Goal: Task Accomplishment & Management: Manage account settings

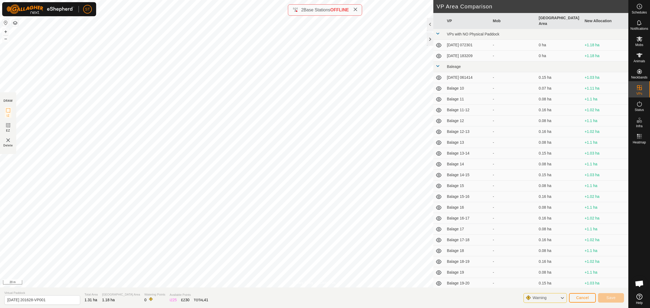
click at [357, 9] on icon at bounding box center [355, 9] width 4 height 4
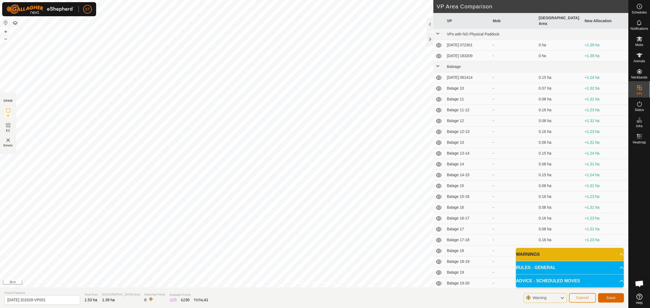
click at [611, 299] on span "Save" at bounding box center [611, 298] width 9 height 4
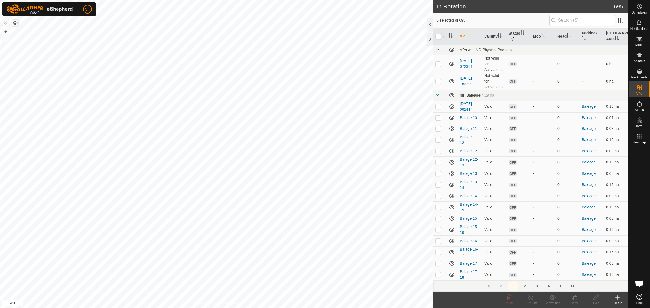
click at [640, 41] on icon at bounding box center [640, 39] width 7 height 7
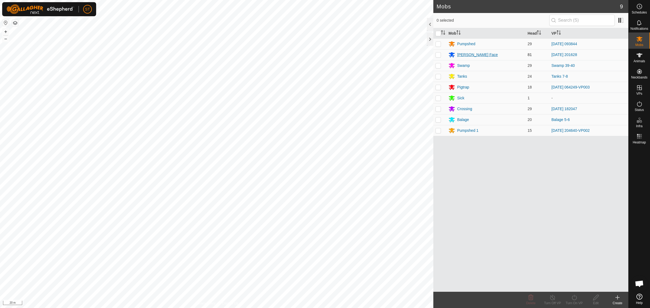
click at [463, 54] on div "[PERSON_NAME] Face" at bounding box center [478, 55] width 41 height 6
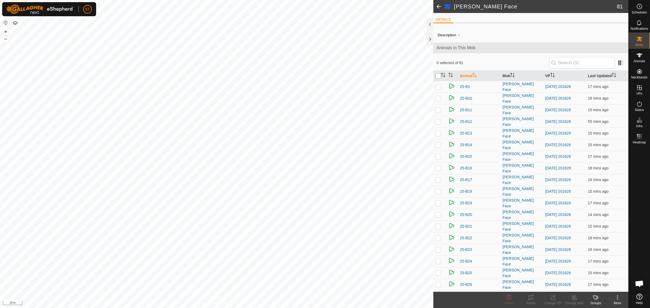
click at [437, 76] on input "checkbox" at bounding box center [438, 75] width 5 height 5
checkbox input "true"
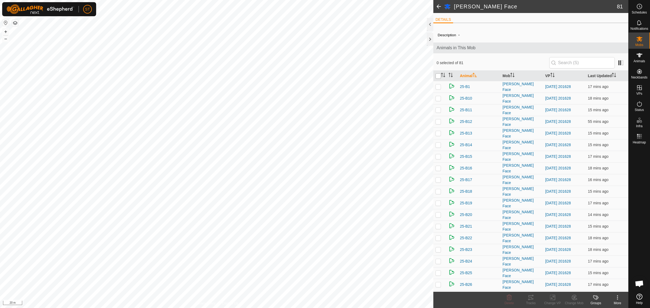
checkbox input "true"
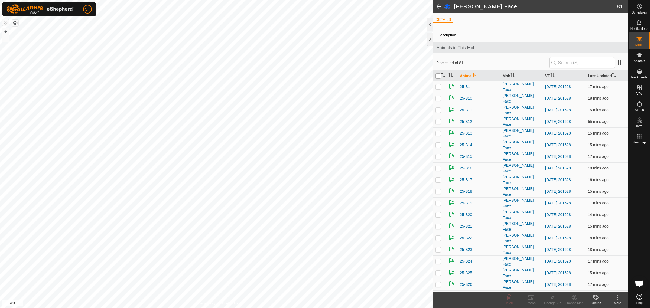
checkbox input "true"
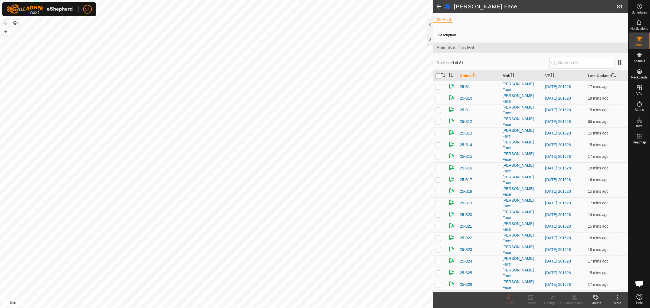
checkbox input "true"
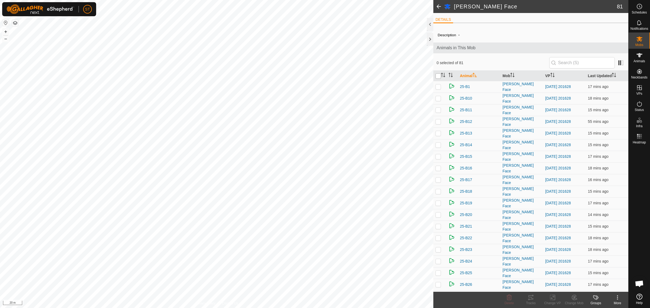
checkbox input "true"
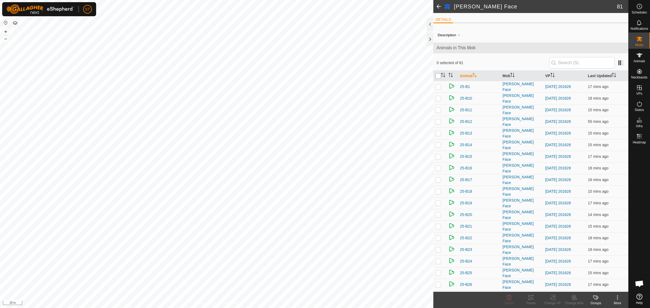
checkbox input "true"
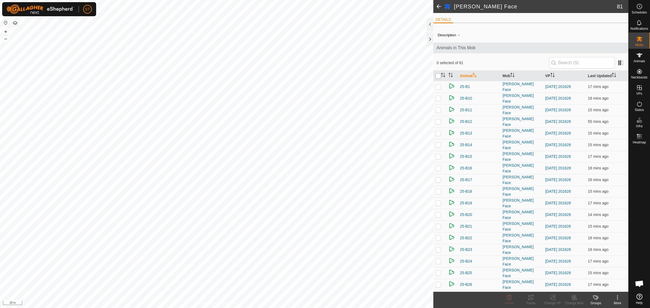
checkbox input "true"
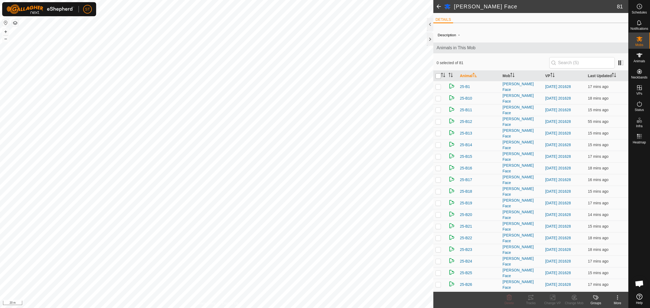
checkbox input "true"
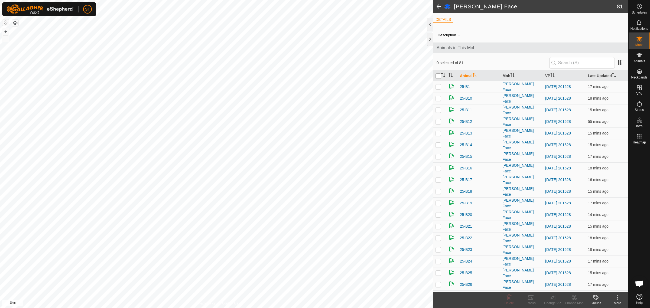
checkbox input "true"
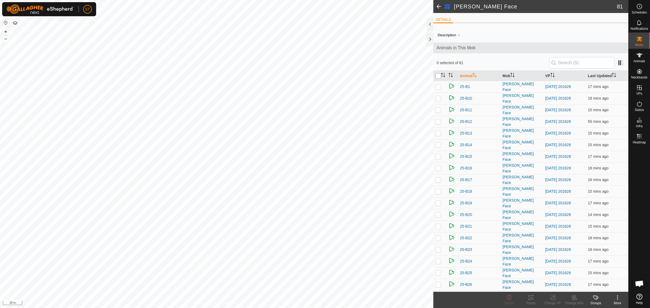
checkbox input "true"
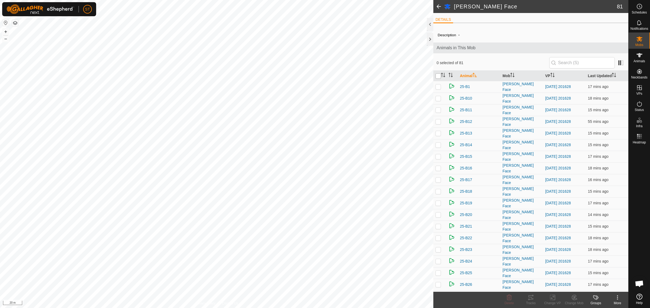
checkbox input "true"
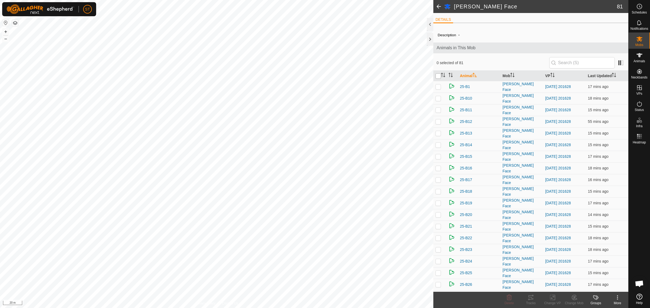
checkbox input "true"
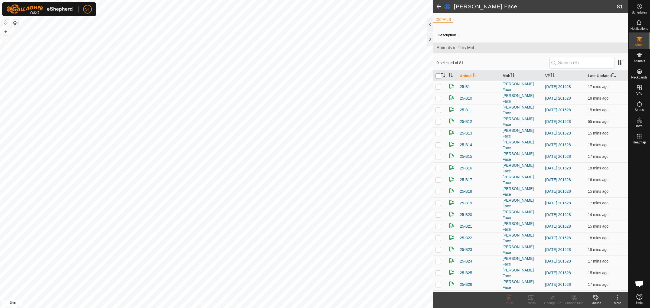
checkbox input "true"
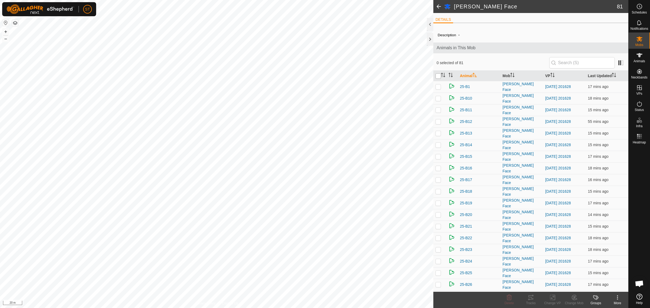
checkbox input "true"
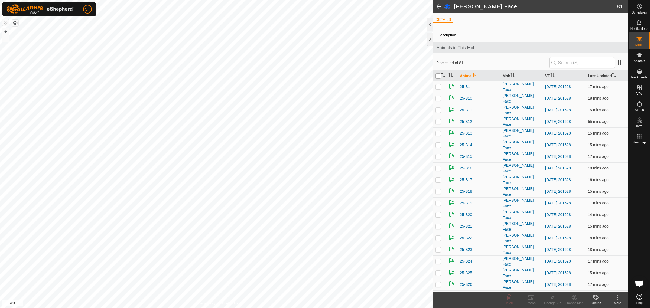
checkbox input "true"
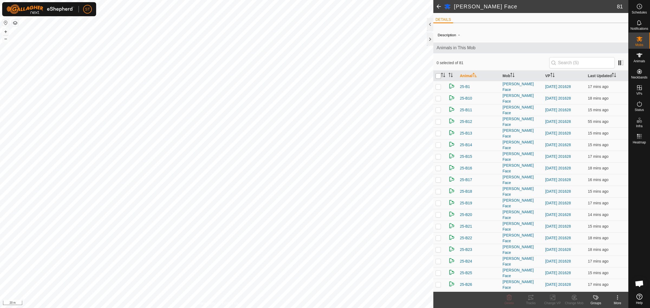
checkbox input "true"
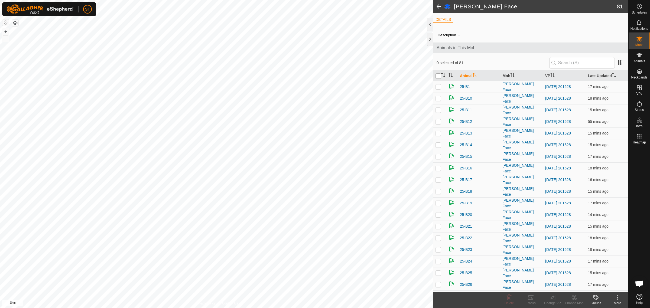
checkbox input "true"
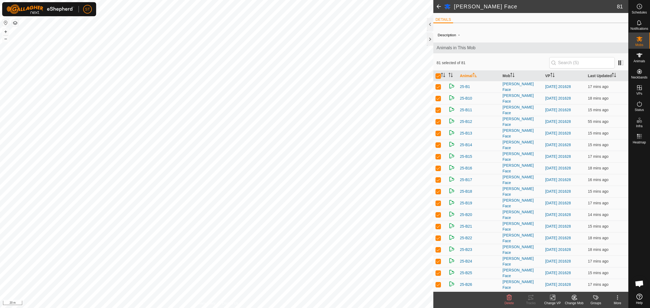
click at [552, 299] on icon at bounding box center [553, 298] width 4 height 4
click at [566, 273] on link "Choose VP..." at bounding box center [569, 274] width 54 height 11
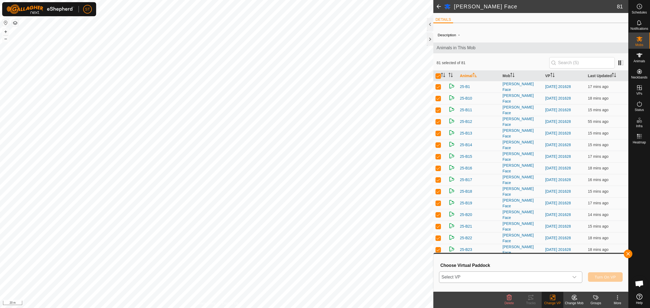
click at [577, 278] on div "dropdown trigger" at bounding box center [574, 277] width 11 height 11
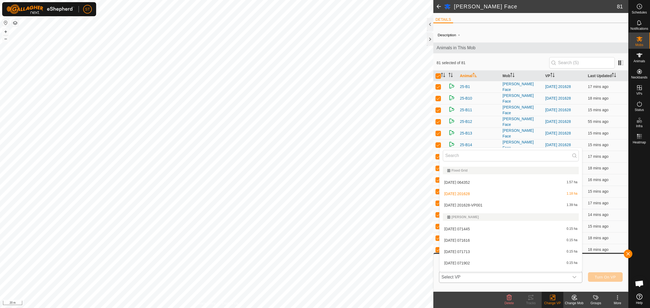
scroll to position [2570, 0]
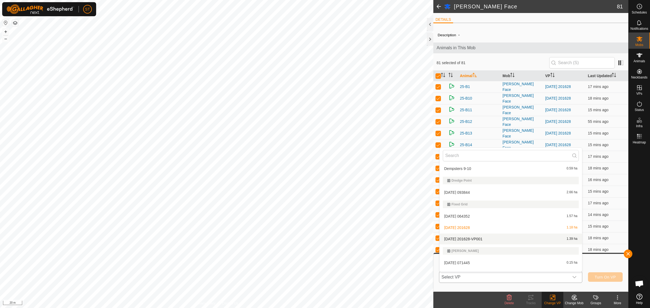
click at [478, 237] on li "[DATE] 201628-VP001 1.39 ha" at bounding box center [511, 239] width 143 height 11
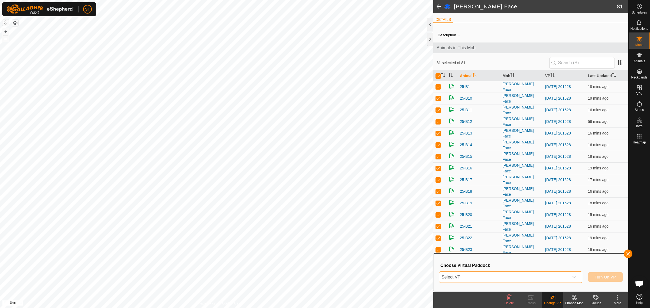
click at [577, 278] on icon "dropdown trigger" at bounding box center [575, 277] width 4 height 4
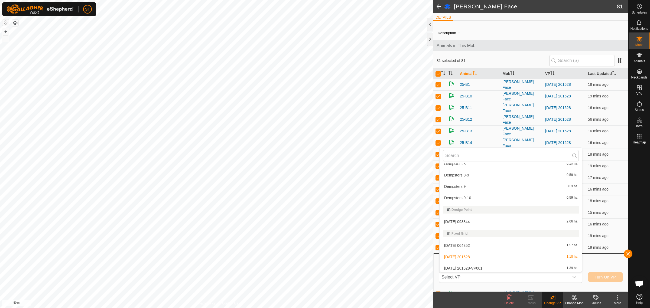
scroll to position [2575, 0]
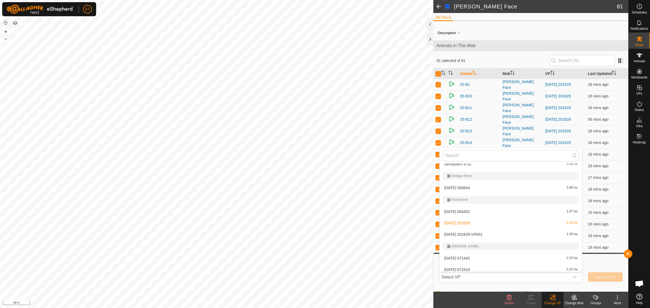
click at [469, 233] on li "[DATE] 201628-VP001 1.39 ha" at bounding box center [511, 234] width 143 height 11
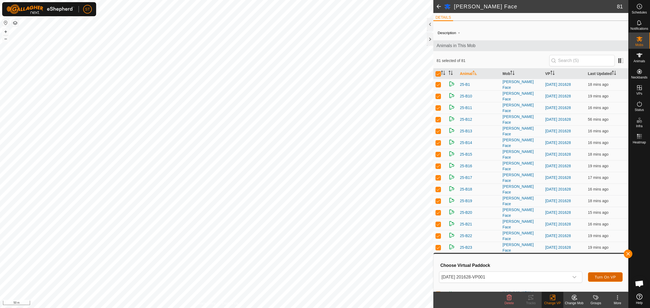
click at [602, 277] on span "Turn On VP" at bounding box center [605, 277] width 21 height 4
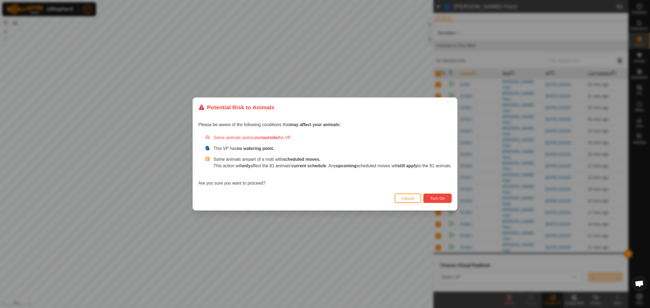
click at [434, 198] on span "Turn On" at bounding box center [437, 199] width 15 height 4
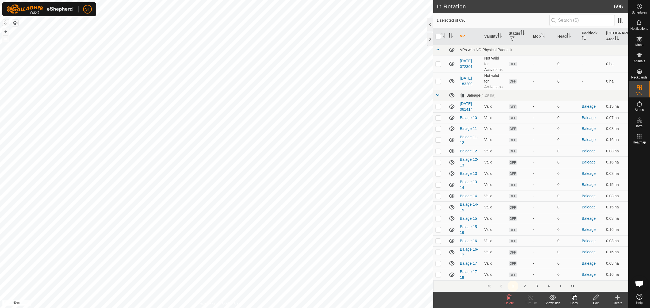
click at [508, 299] on icon at bounding box center [509, 298] width 7 height 7
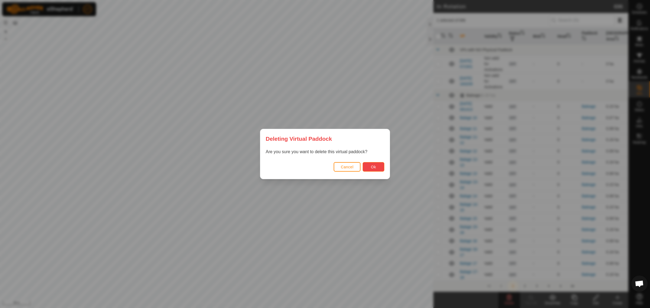
click at [372, 167] on span "Ok" at bounding box center [373, 167] width 5 height 4
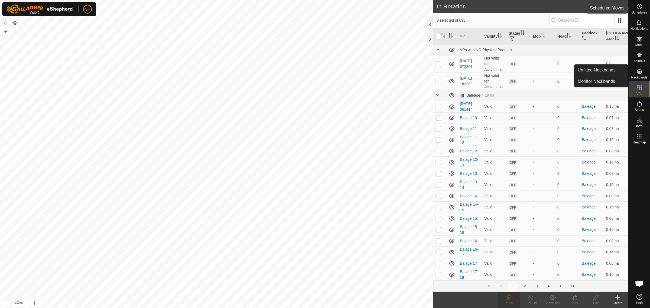
click at [638, 8] on circle at bounding box center [639, 6] width 5 height 5
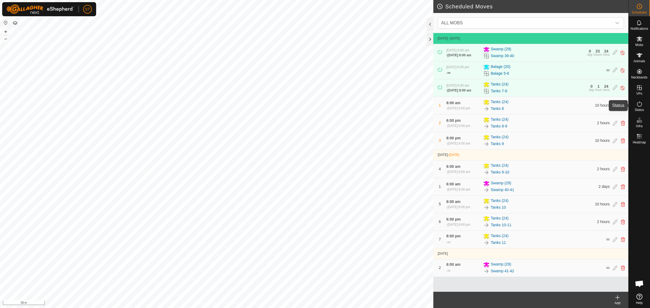
click at [640, 106] on icon at bounding box center [639, 103] width 5 height 5
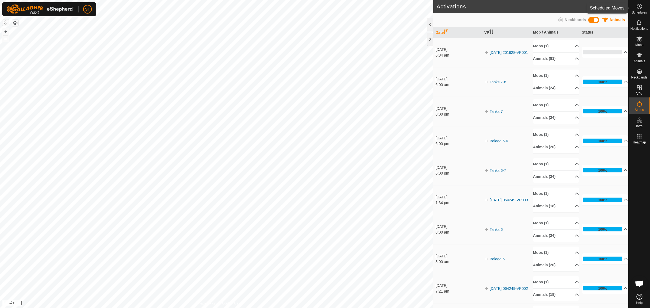
click at [639, 6] on icon at bounding box center [640, 6] width 7 height 7
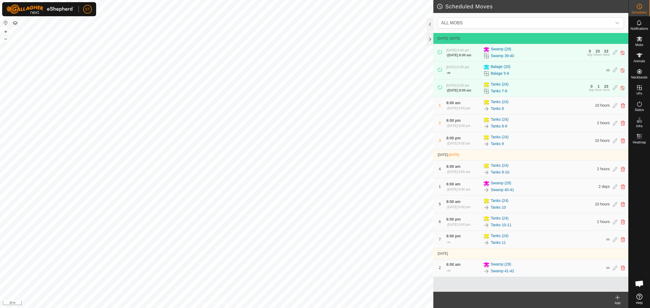
click at [617, 300] on icon at bounding box center [618, 298] width 7 height 7
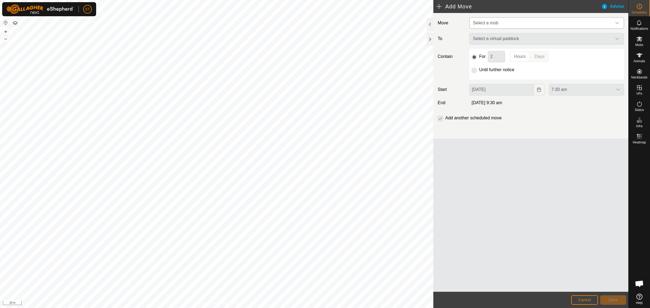
click at [617, 22] on icon "dropdown trigger" at bounding box center [618, 23] width 4 height 4
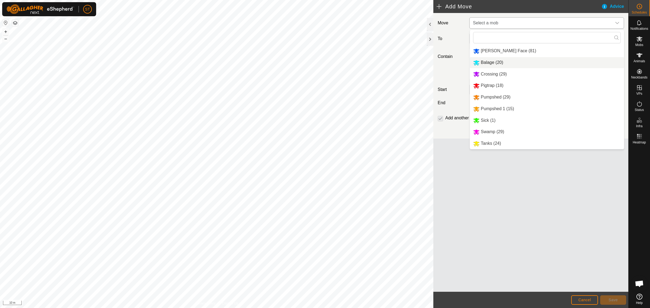
click at [483, 62] on li "Balage (20)" at bounding box center [547, 62] width 154 height 11
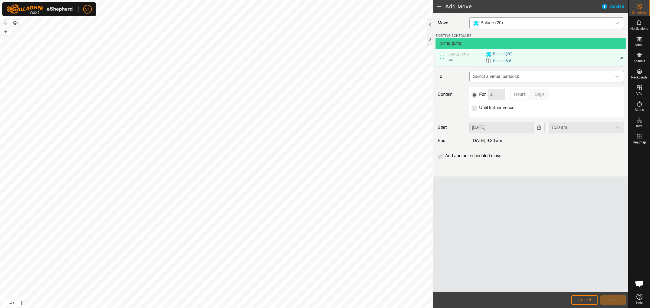
click at [619, 77] on icon "dropdown trigger" at bounding box center [618, 77] width 4 height 2
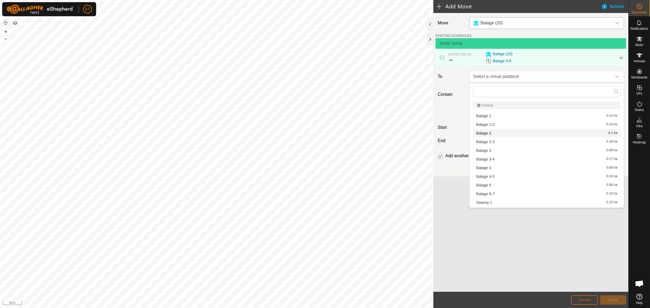
click at [585, 298] on button "Cancel" at bounding box center [585, 300] width 27 height 9
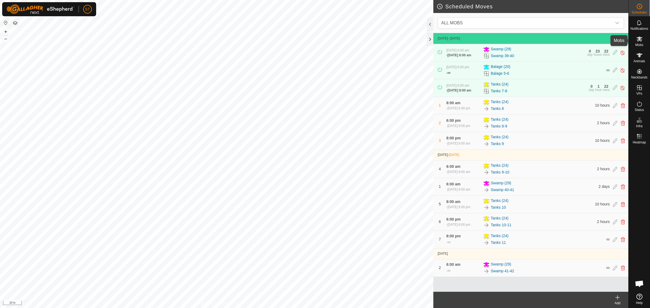
click at [641, 39] on icon at bounding box center [640, 39] width 7 height 7
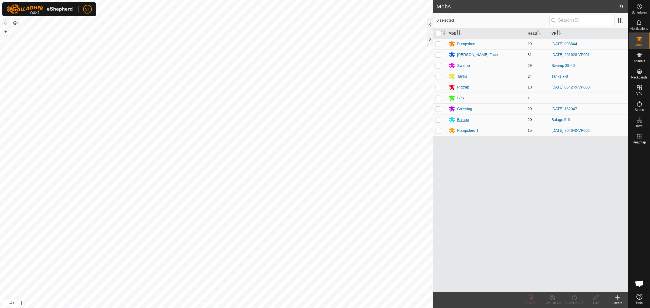
click at [462, 120] on div "Balage" at bounding box center [464, 120] width 12 height 6
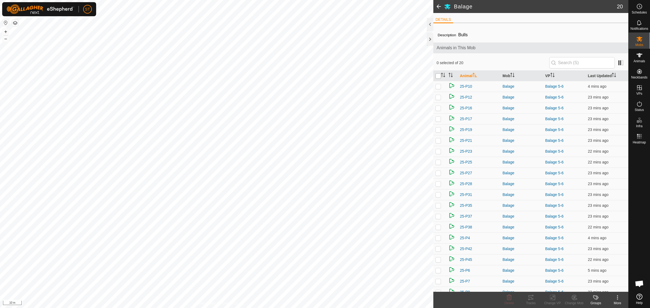
click at [438, 75] on input "checkbox" at bounding box center [438, 75] width 5 height 5
checkbox input "true"
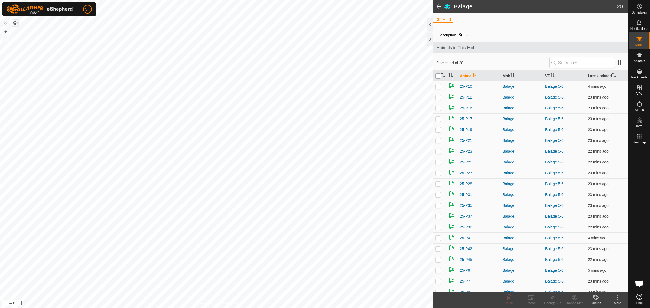
checkbox input "true"
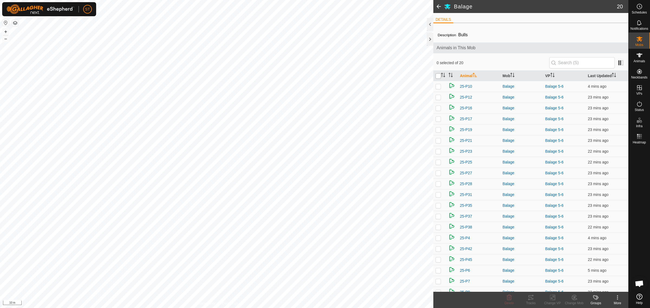
checkbox input "true"
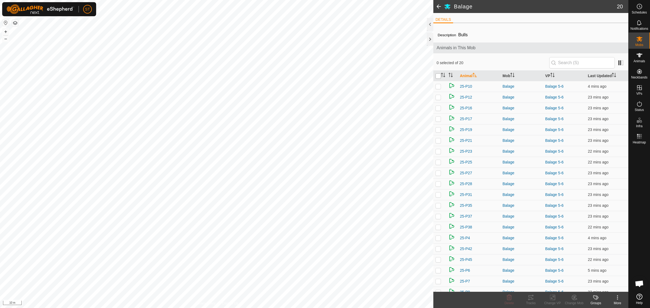
checkbox input "true"
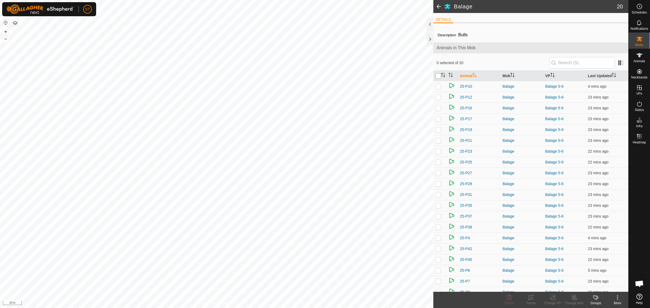
checkbox input "true"
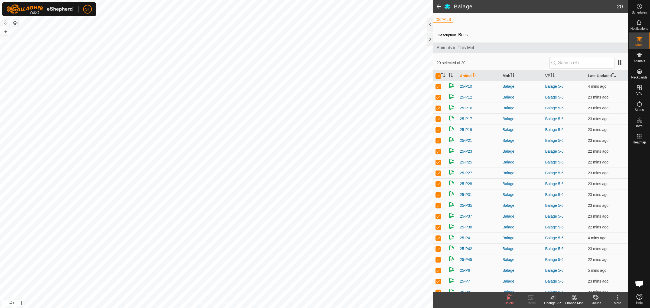
click at [555, 299] on icon at bounding box center [553, 298] width 7 height 7
click at [572, 273] on link "Choose VP..." at bounding box center [569, 274] width 54 height 11
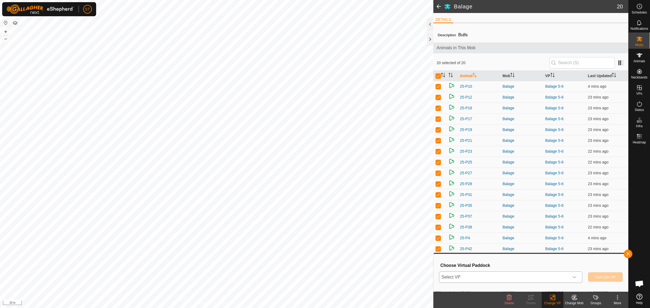
click at [491, 277] on span "Select VP" at bounding box center [505, 277] width 130 height 11
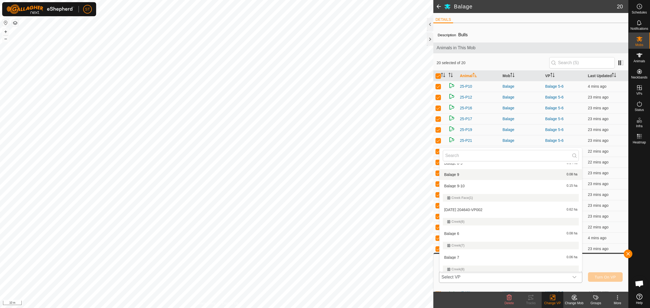
scroll to position [1287, 0]
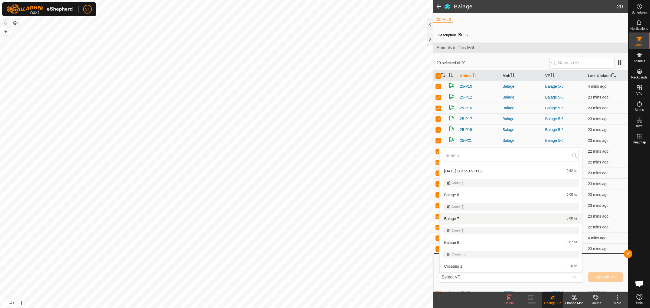
click at [456, 218] on li "Balage 7 0.06 ha" at bounding box center [511, 219] width 143 height 11
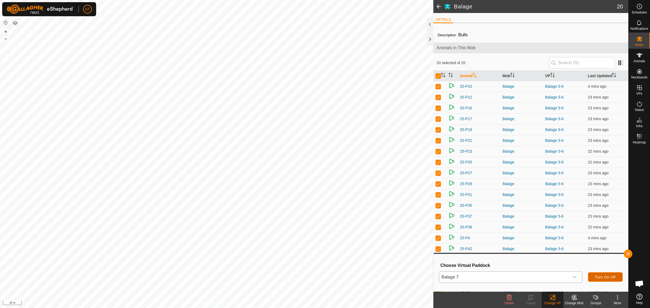
click at [600, 276] on span "Turn On VP" at bounding box center [605, 277] width 21 height 4
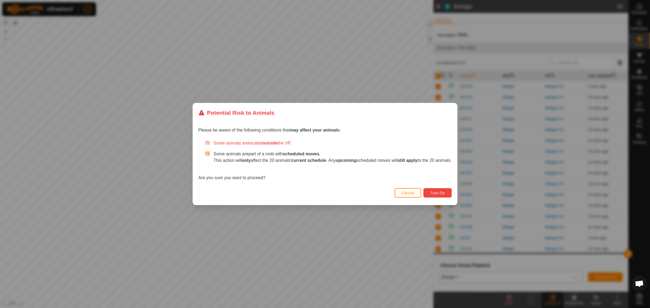
click at [445, 194] on span "Turn On" at bounding box center [437, 193] width 15 height 4
